Goal: Information Seeking & Learning: Find specific fact

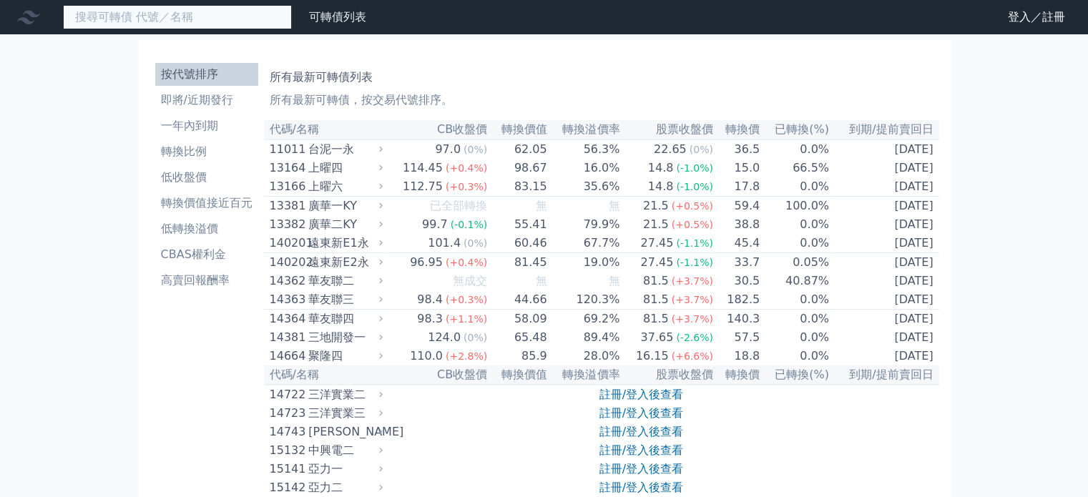
click at [106, 11] on input at bounding box center [177, 17] width 229 height 24
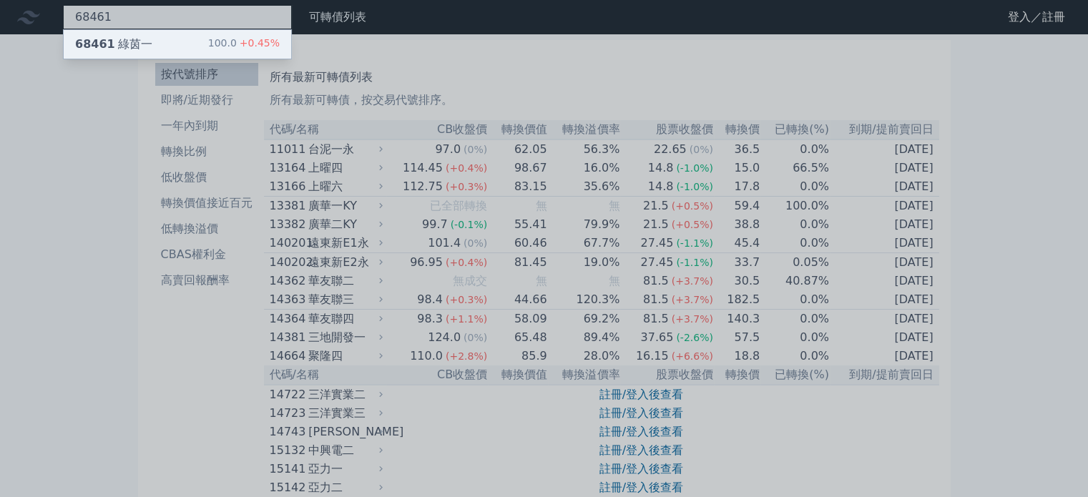
type input "68461"
click at [119, 47] on div "68461 綠茵一" at bounding box center [113, 44] width 77 height 17
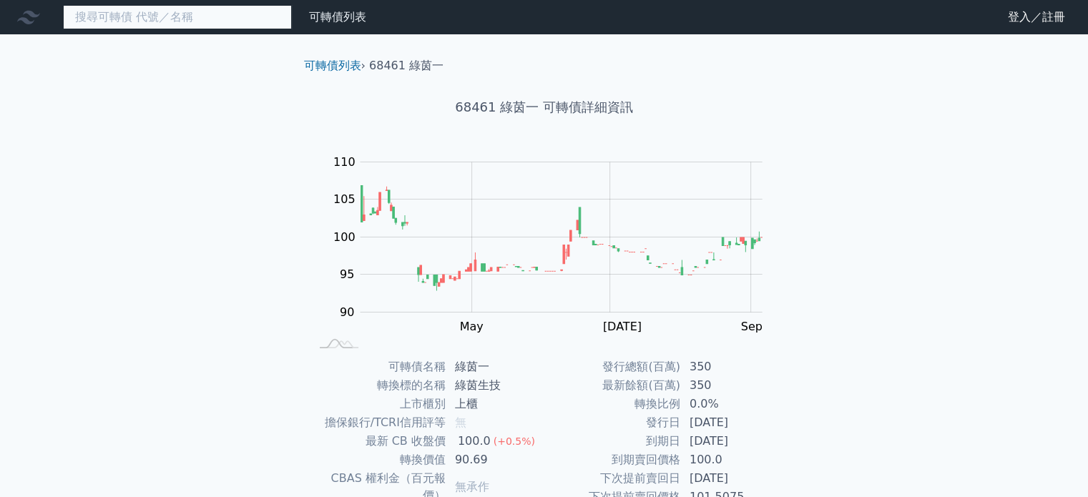
click at [179, 11] on input at bounding box center [177, 17] width 229 height 24
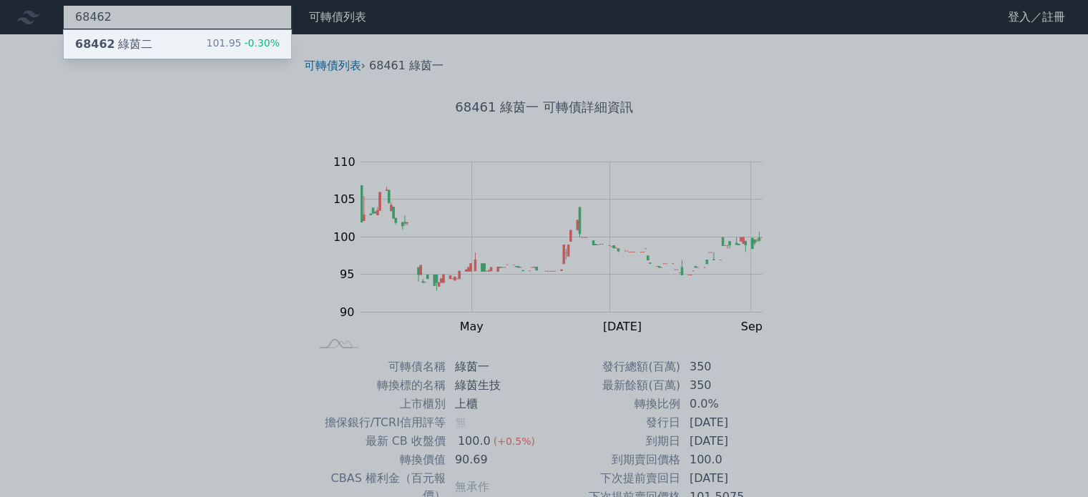
type input "68462"
click at [163, 37] on div "68462 綠茵二 101.95 -0.30%" at bounding box center [178, 44] width 228 height 29
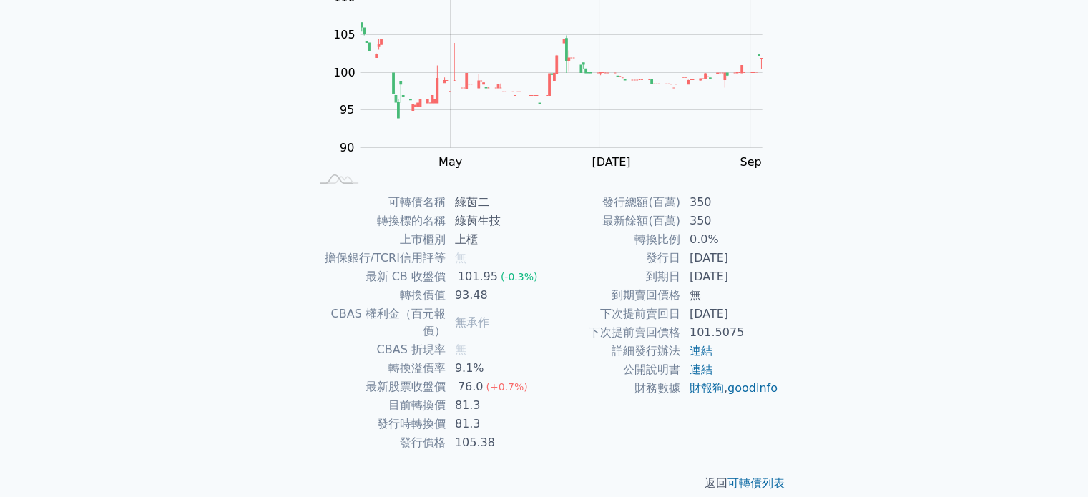
scroll to position [165, 0]
drag, startPoint x: 458, startPoint y: 199, endPoint x: 476, endPoint y: 200, distance: 17.9
click at [476, 200] on td "綠茵二" at bounding box center [495, 201] width 98 height 19
copy td "綠茵"
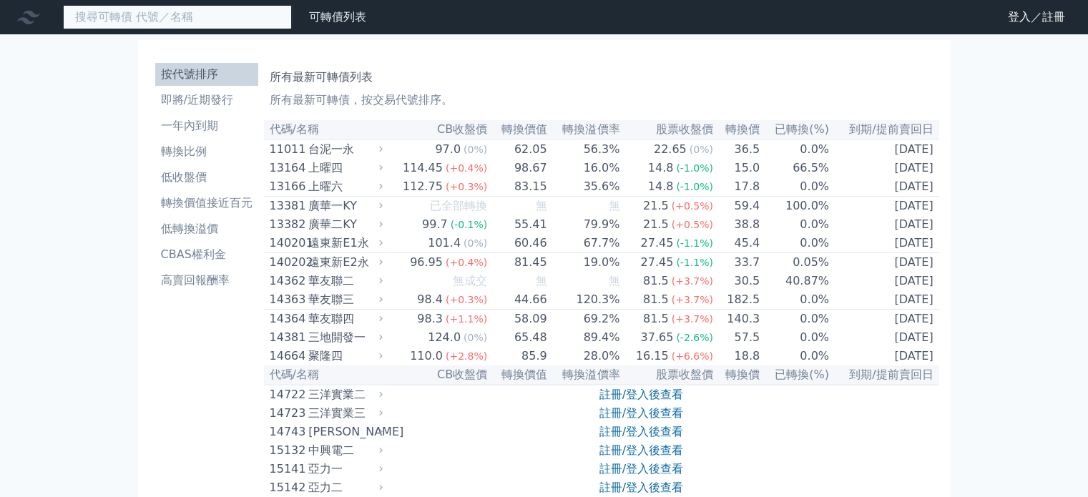
click at [165, 17] on input at bounding box center [177, 17] width 229 height 24
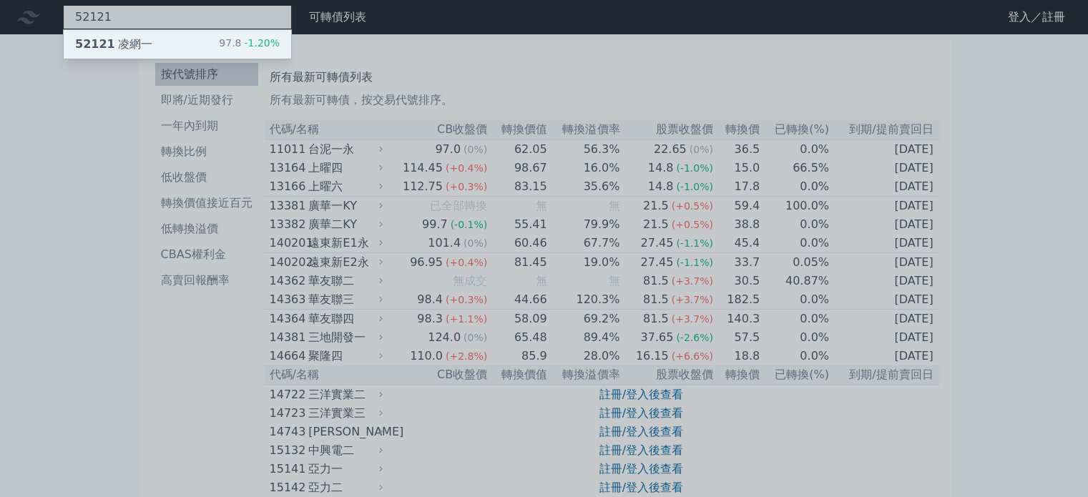
type input "52121"
click at [137, 41] on div "52121 凌網一" at bounding box center [113, 44] width 77 height 17
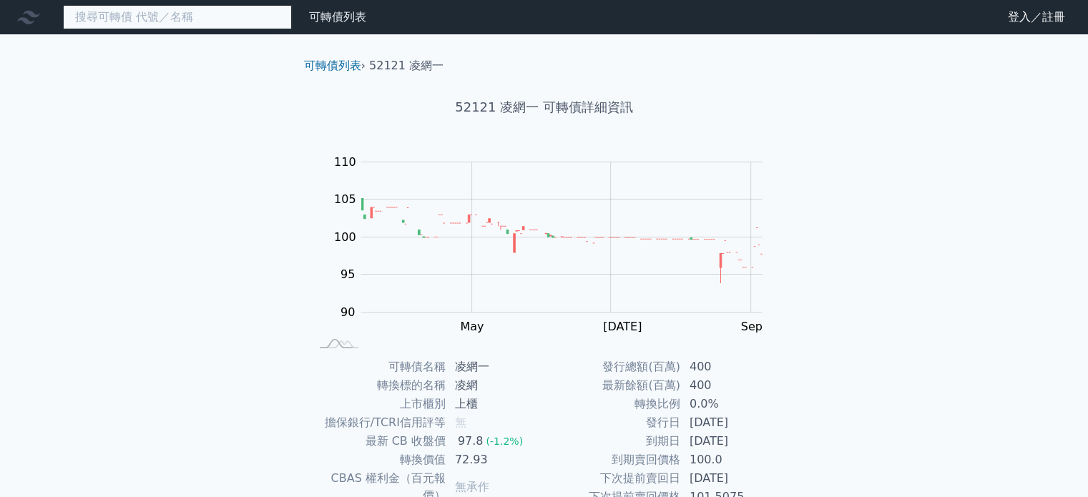
click at [157, 20] on input at bounding box center [177, 17] width 229 height 24
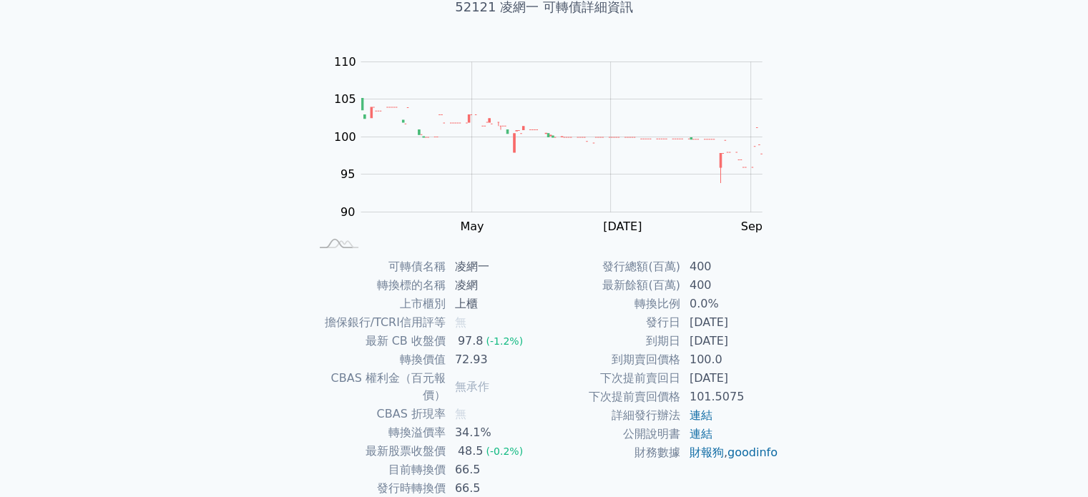
scroll to position [22, 0]
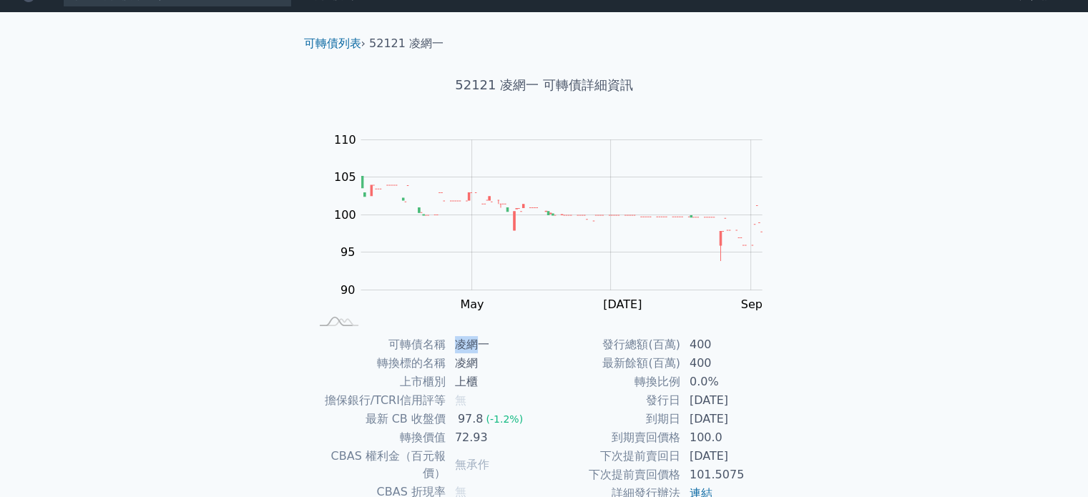
drag, startPoint x: 458, startPoint y: 346, endPoint x: 481, endPoint y: 347, distance: 22.9
click at [481, 347] on td "凌網一" at bounding box center [495, 345] width 98 height 19
copy td "凌網"
